Goal: Communication & Community: Answer question/provide support

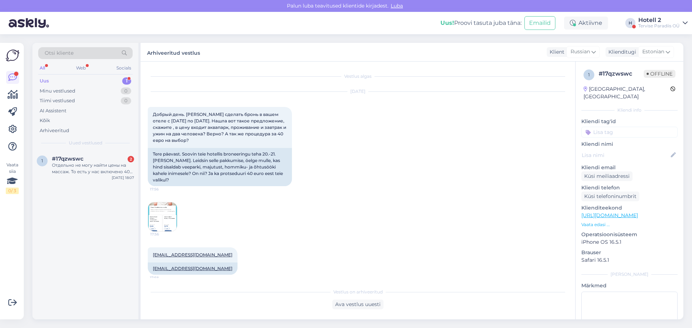
scroll to position [179, 0]
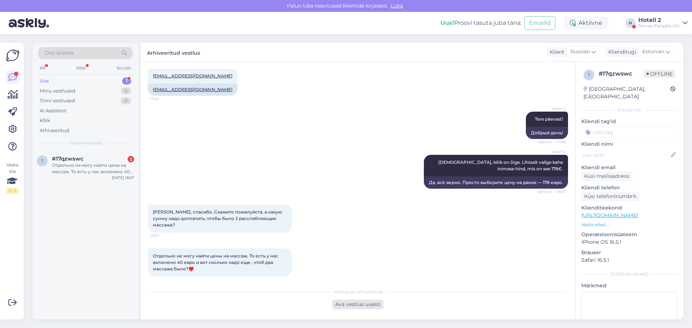
click at [352, 306] on div "Ava vestlus uuesti" at bounding box center [357, 305] width 51 height 10
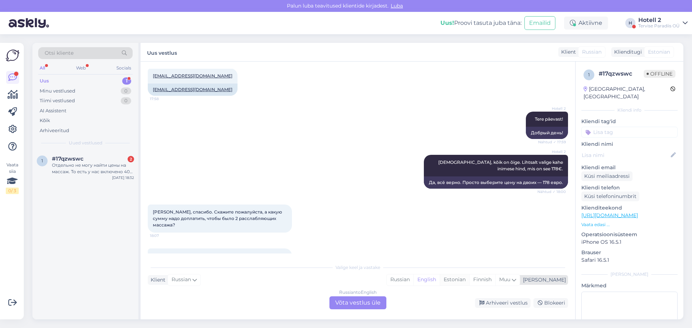
click at [469, 280] on div "Estonian" at bounding box center [455, 280] width 30 height 11
click at [361, 305] on div "Russian to Estonian Võta vestlus üle" at bounding box center [357, 303] width 57 height 13
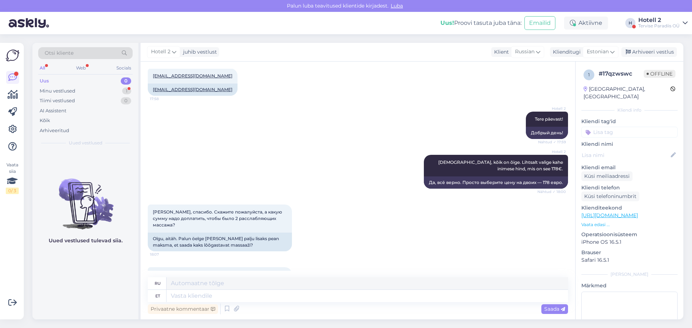
scroll to position [230, 0]
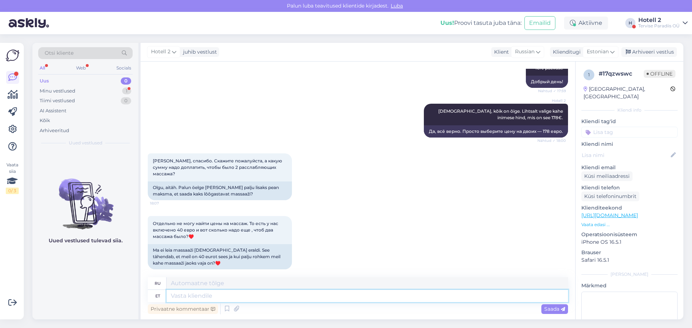
click at [191, 295] on textarea at bounding box center [368, 296] width 402 height 12
paste textarea "[URL][DOMAIN_NAME]"
type textarea "[URL][DOMAIN_NAME]"
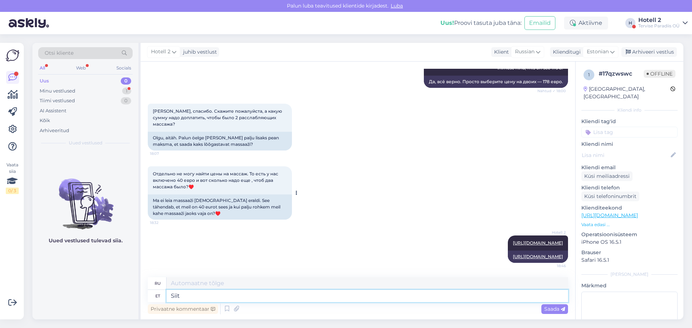
type textarea "Siit"
type textarea "Отсюда"
type textarea "Siit näete"
type textarea "Здесь вы можете увидеть"
type textarea "Siit näete massaazide h"
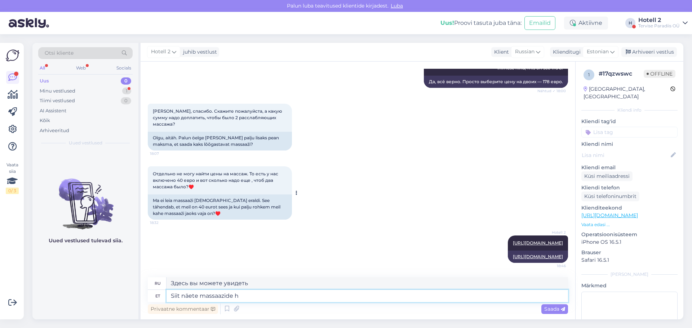
type textarea "Здесь вы можете увидеть массажи"
type textarea "Siit näete massaazide [DEMOGRAPHIC_DATA]."
type textarea "Цены на массаж вы можете посмотреть здесь."
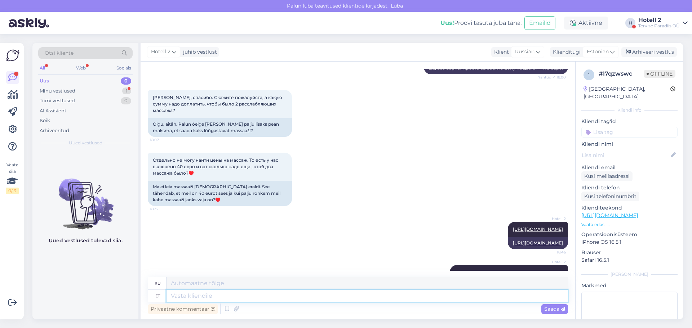
scroll to position [330, 0]
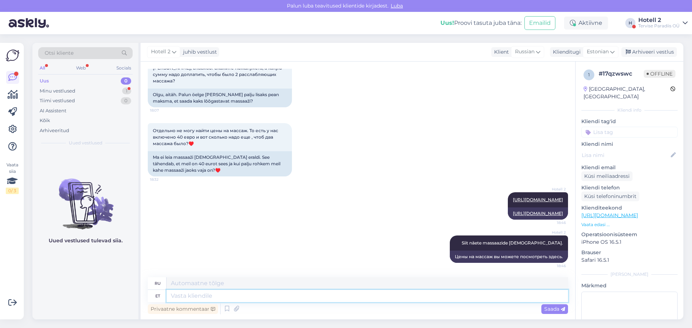
click at [226, 298] on textarea at bounding box center [368, 296] width 402 height 12
type textarea "Oleneb"
type textarea "[DEMOGRAPHIC_DATA] от"
type textarea "Oleneb, m"
type textarea "Это зависит,"
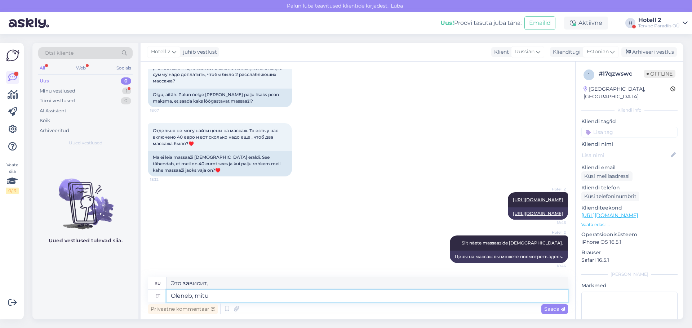
type textarea "Oleneb, mitu m"
type textarea "Это зависит от того, сколько"
type textarea "Oleneb, mitu minutit massaazi võtate."
type textarea "Зависит от того, сколько минут"
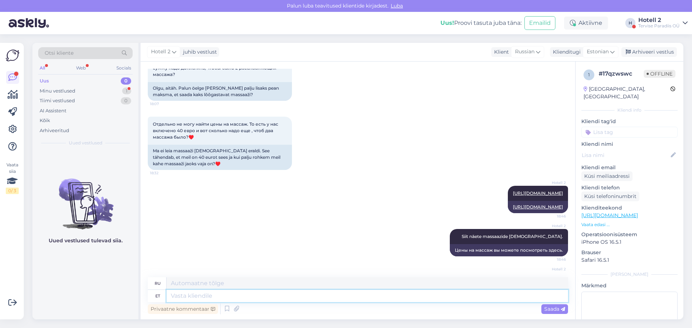
scroll to position [373, 0]
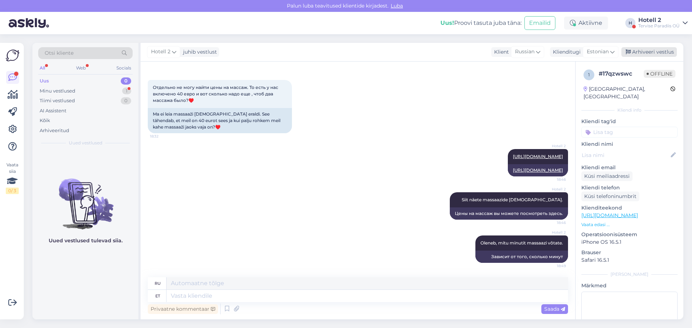
click at [655, 49] on div "Arhiveeri vestlus" at bounding box center [649, 52] width 56 height 10
